Goal: Navigation & Orientation: Find specific page/section

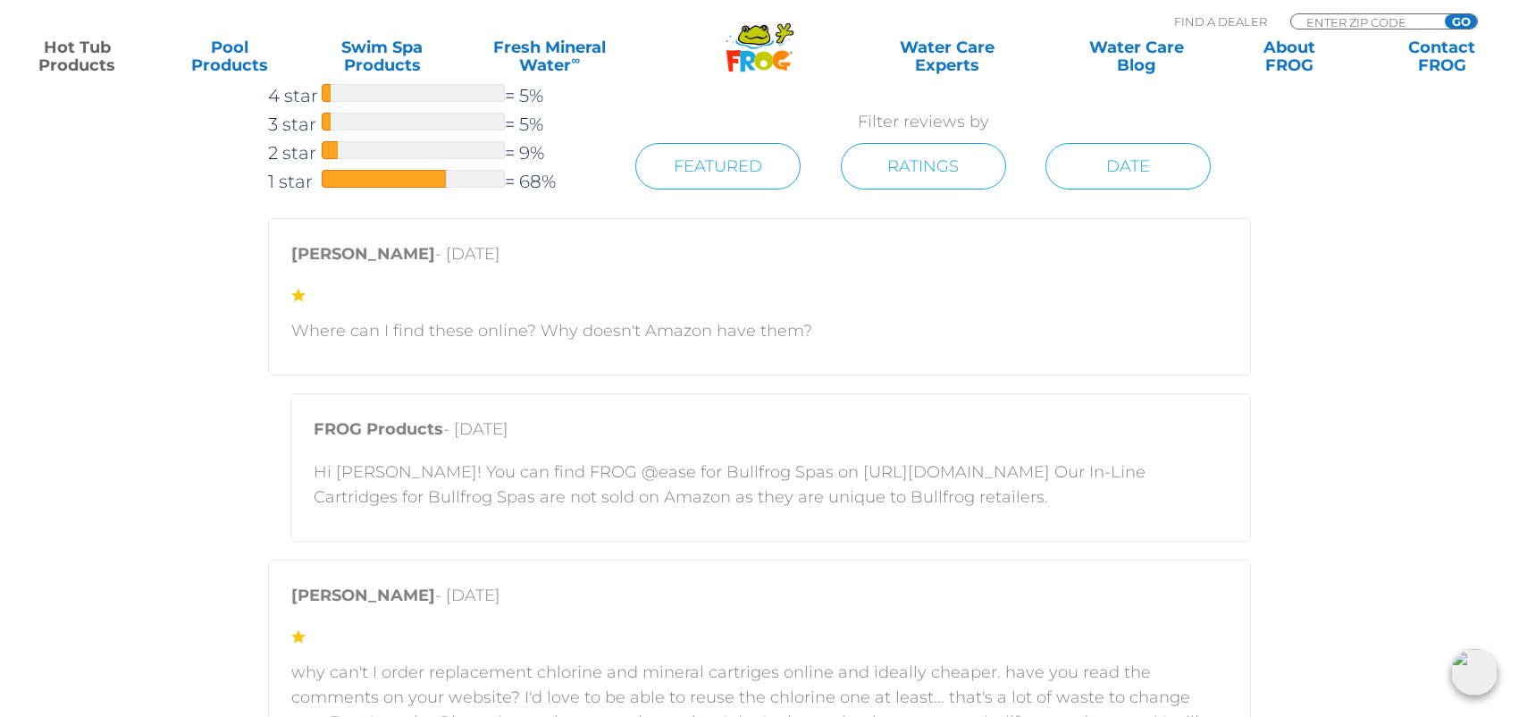
scroll to position [3484, 0]
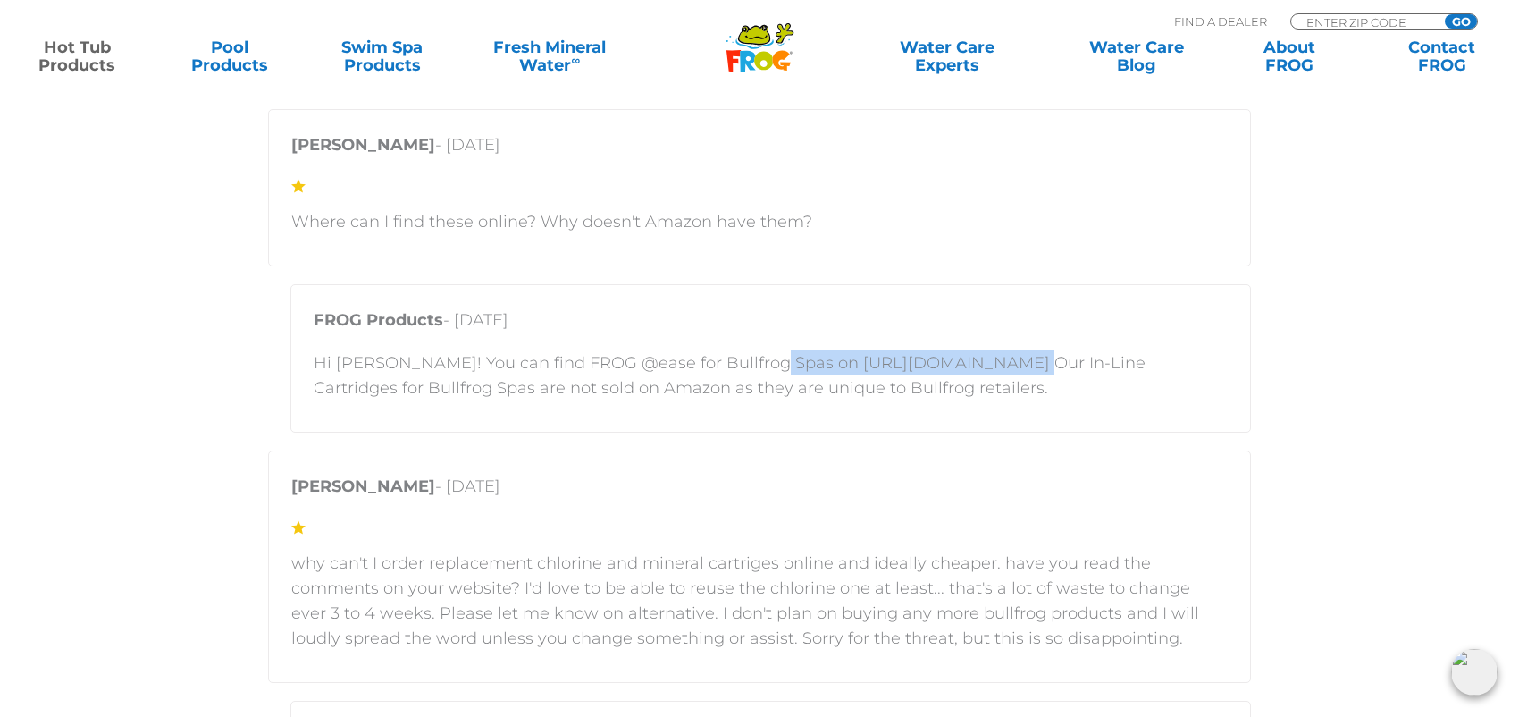
drag, startPoint x: 751, startPoint y: 371, endPoint x: 978, endPoint y: 371, distance: 226.9
click at [978, 371] on p "Hi Matt! You can find FROG @ease for Bullfrog Spas on https://shop.bullfrogspas…" at bounding box center [771, 375] width 914 height 50
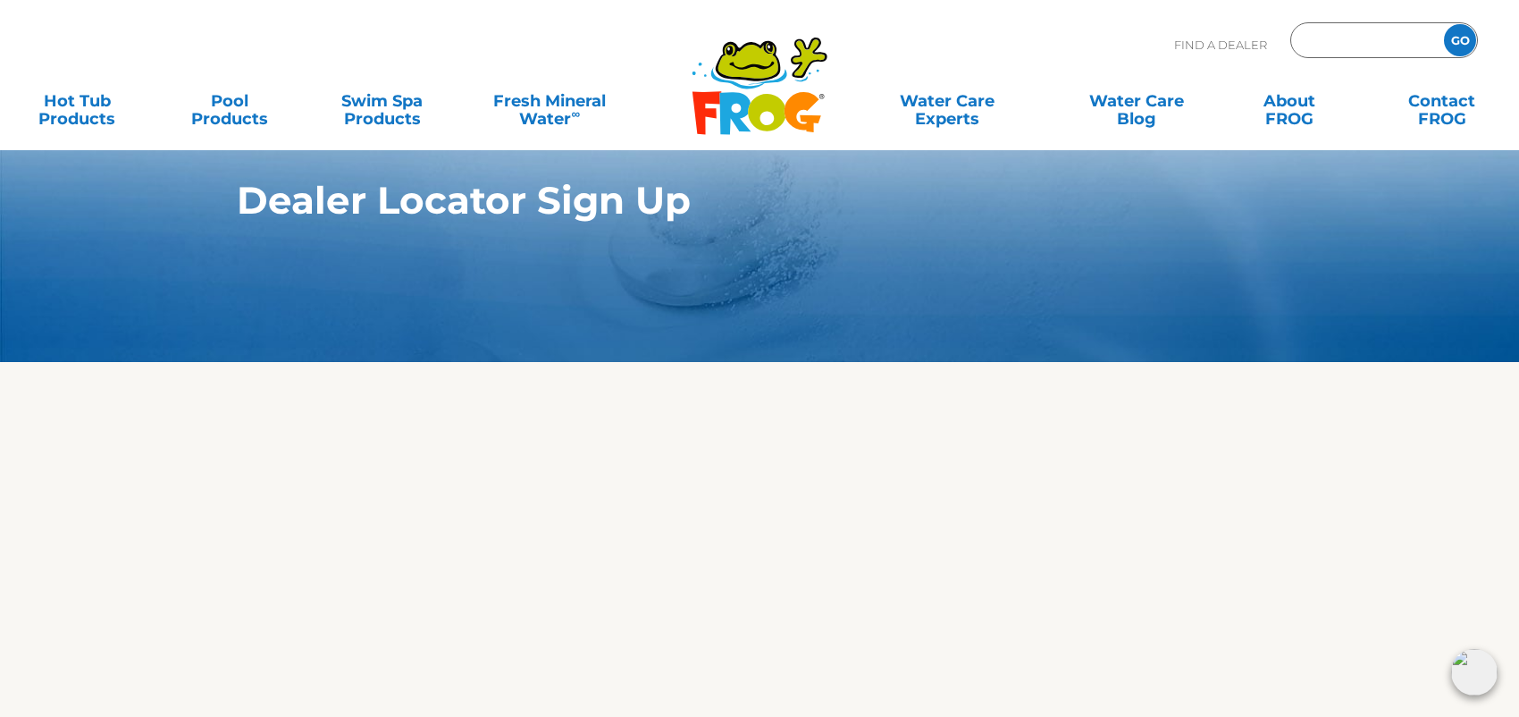
click at [1329, 48] on input "Zip Code Form" at bounding box center [1364, 41] width 121 height 26
type input "92563"
click at [1458, 42] on input "GO" at bounding box center [1460, 40] width 32 height 32
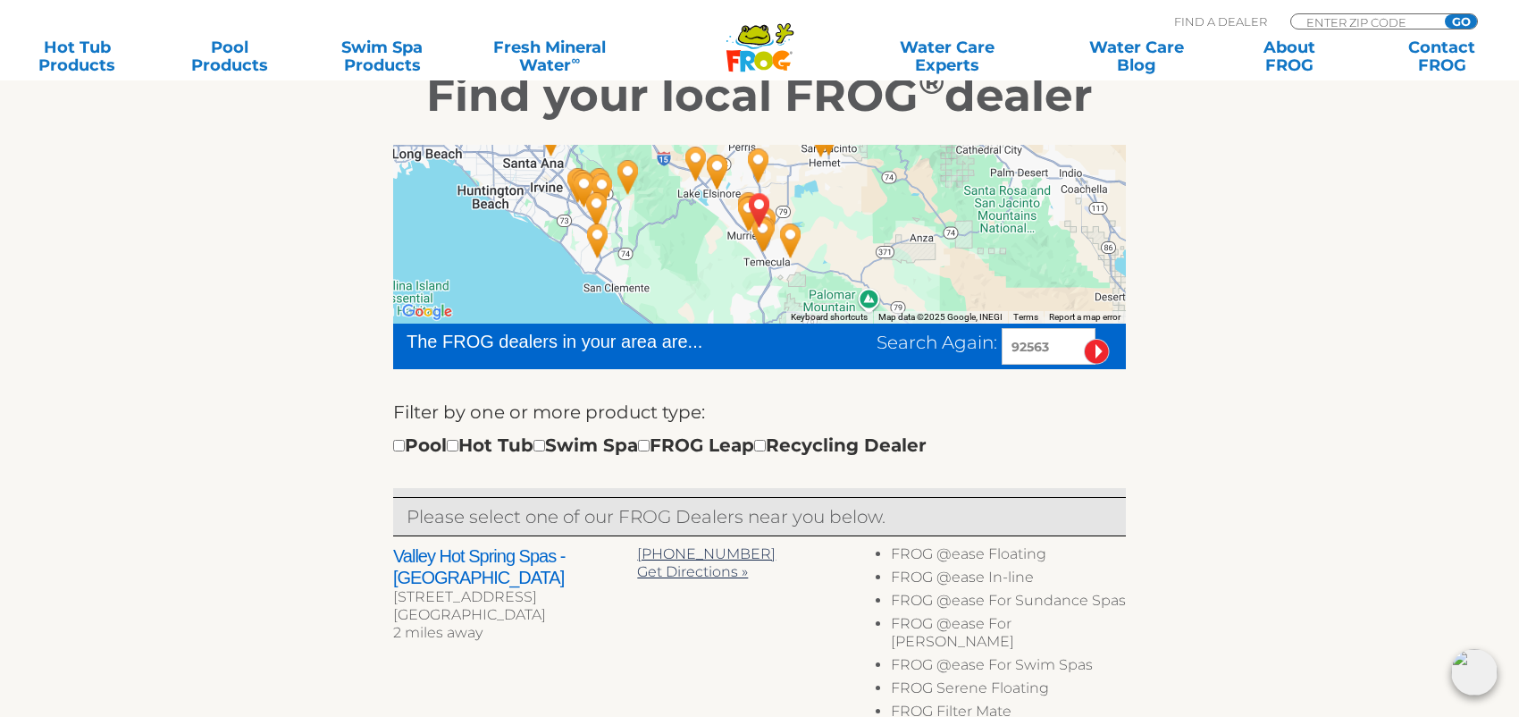
scroll to position [357, 0]
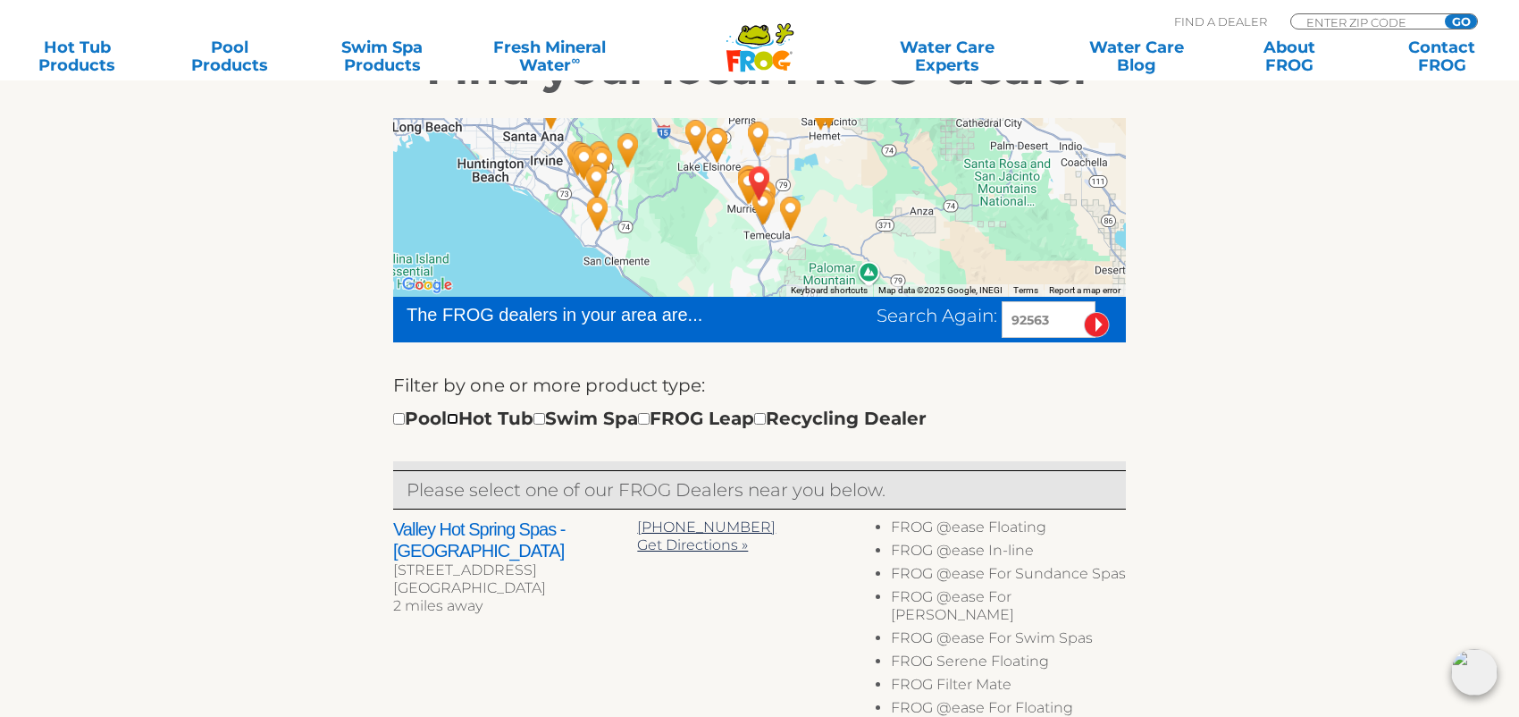
click at [458, 415] on input "checkbox" at bounding box center [453, 419] width 12 height 12
checkbox input "true"
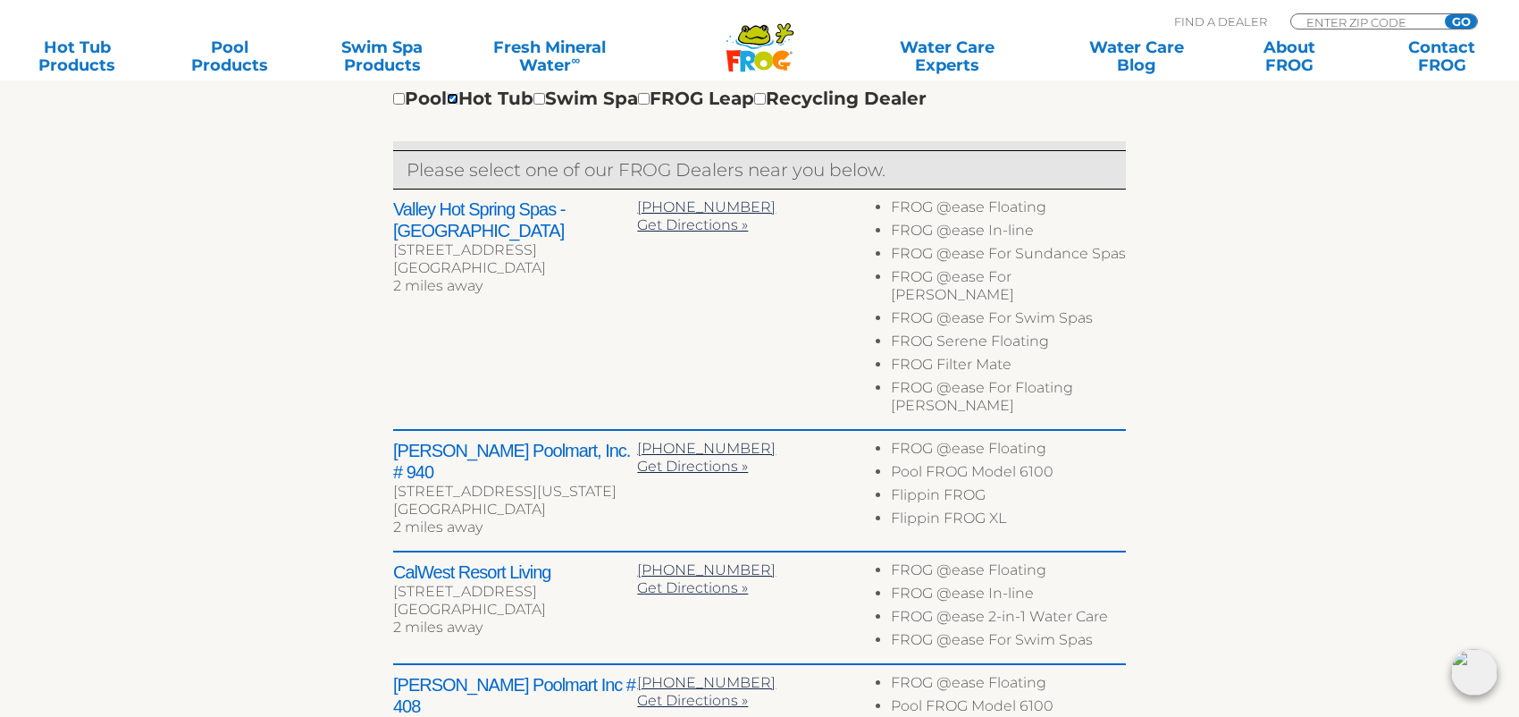
scroll to position [715, 0]
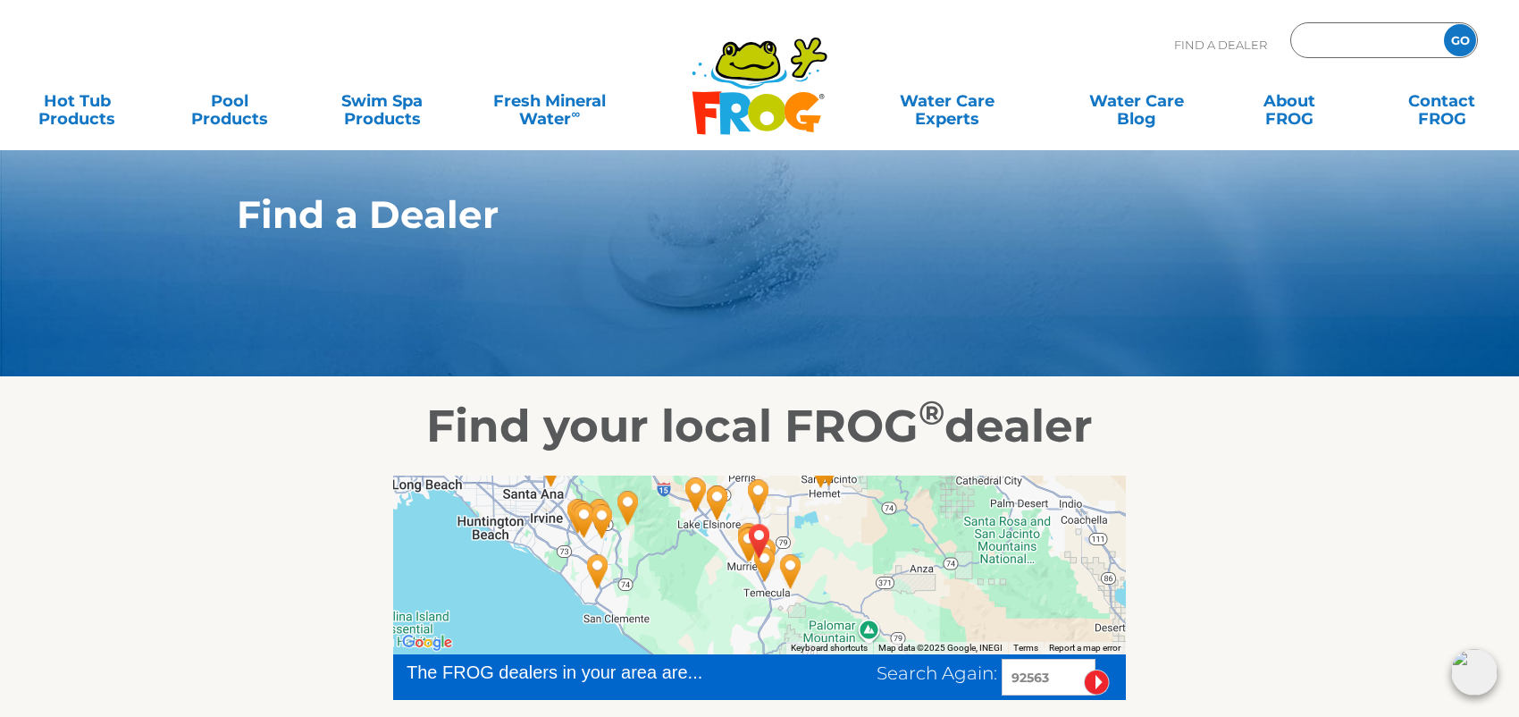
click at [1340, 42] on input "Zip Code Form" at bounding box center [1364, 41] width 121 height 26
type input "92563"
click at [1462, 40] on input "GO" at bounding box center [1460, 40] width 32 height 32
